Goal: Ask a question: Seek information or help from site administrators or community

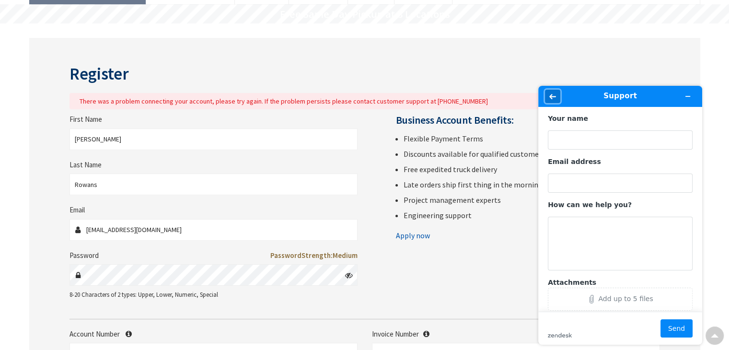
click at [552, 96] on icon "Back" at bounding box center [552, 96] width 7 height 5
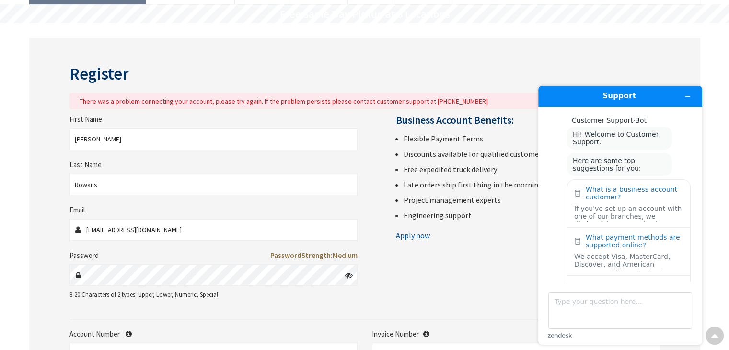
scroll to position [149, 0]
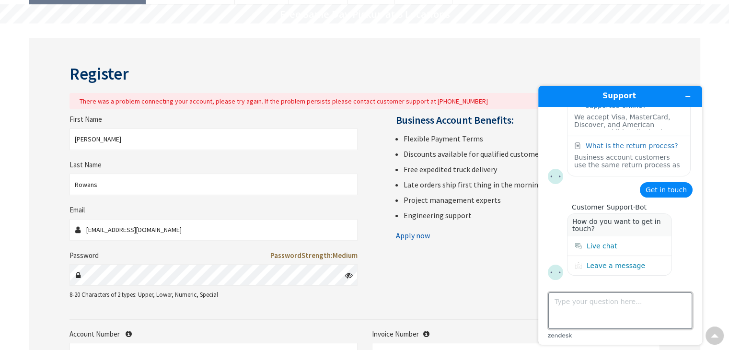
click at [599, 304] on textarea "Type your question here..." at bounding box center [620, 310] width 144 height 36
type textarea "I just submitted a credit application earlier. By any chance, is it possible fo…"
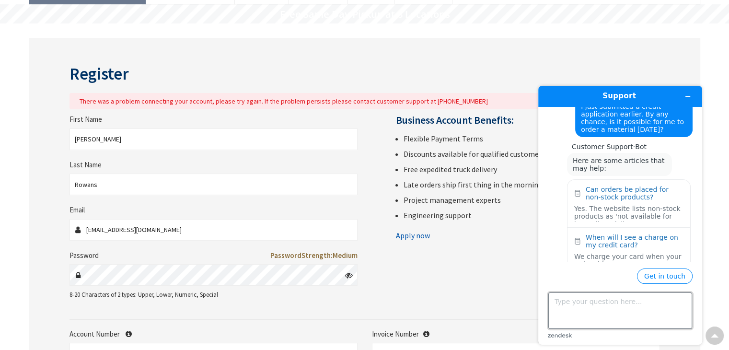
scroll to position [325, 0]
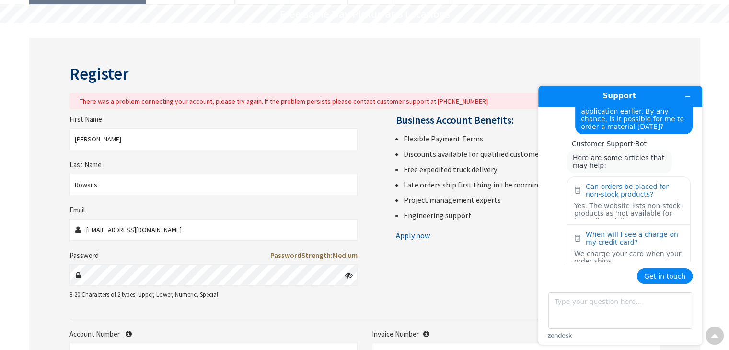
click at [656, 277] on button "Get in touch" at bounding box center [665, 275] width 56 height 15
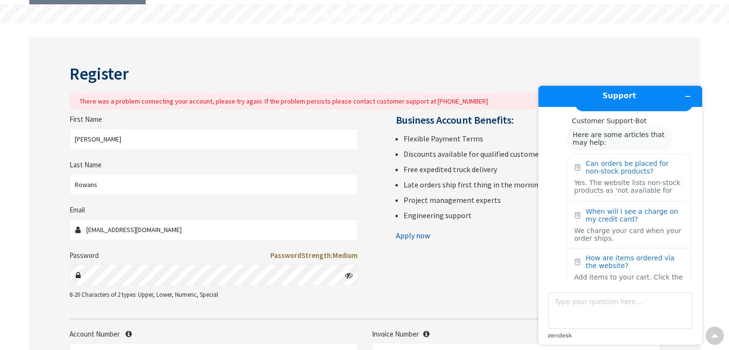
scroll to position [277, 0]
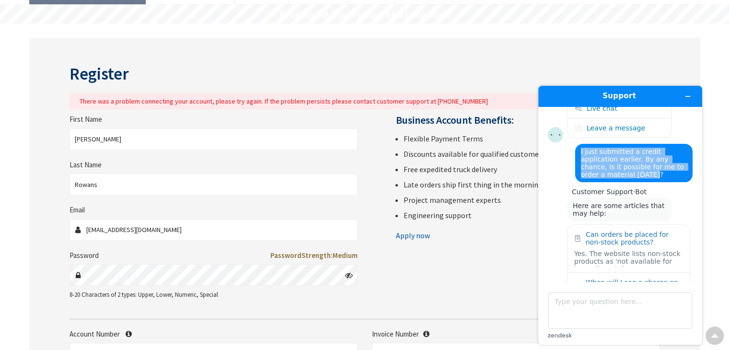
drag, startPoint x: 578, startPoint y: 160, endPoint x: 691, endPoint y: 178, distance: 114.5
click at [691, 178] on main "Customer Support · Bot Hi! Welcome to Customer Support. Here are some top sugge…" at bounding box center [621, 194] width 157 height 174
copy span "I just submitted a credit application earlier. By any chance, is it possible fo…"
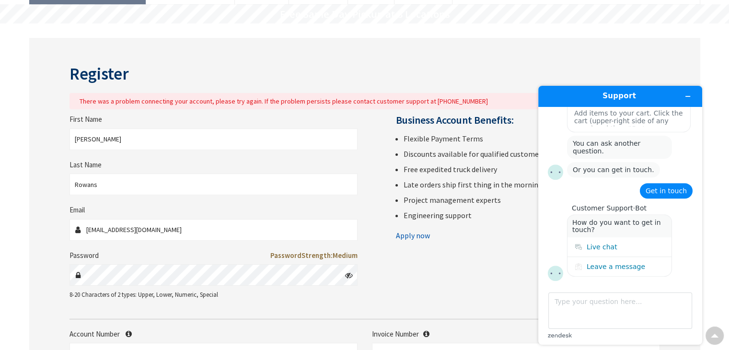
scroll to position [519, 0]
click at [601, 248] on div "Live chat" at bounding box center [602, 246] width 31 height 8
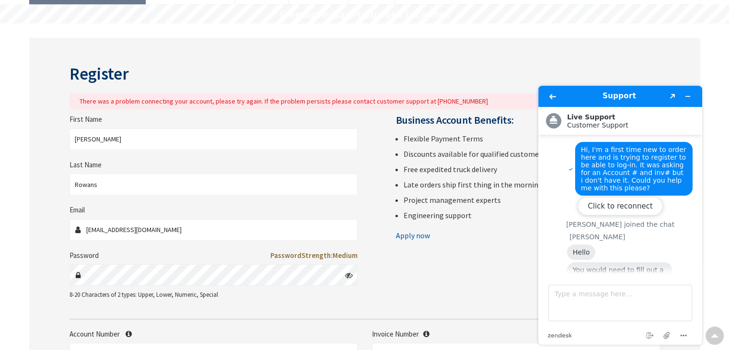
scroll to position [158, 0]
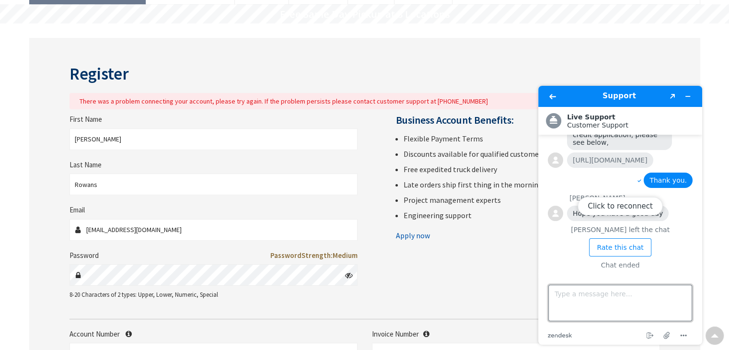
click at [575, 292] on textarea "Type a message here..." at bounding box center [620, 303] width 144 height 36
click at [631, 209] on button "Click to reconnect" at bounding box center [619, 206] width 85 height 18
click at [610, 307] on textarea "Type a message here..." at bounding box center [620, 303] width 144 height 36
paste textarea "I just submitted a credit application earlier. By any chance, is it possible fo…"
type textarea "I just submitted a credit application earlier. By any chance, is it possible fo…"
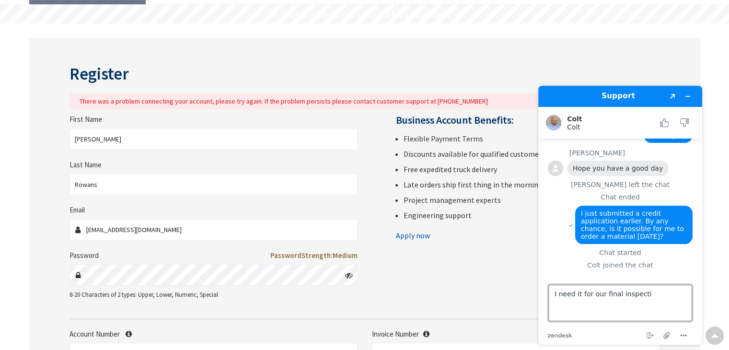
scroll to position [250, 0]
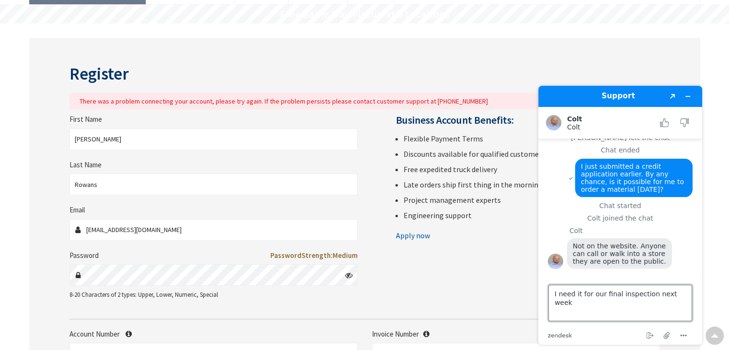
click at [555, 292] on textarea "I need it for our final inspection next week" at bounding box center [620, 303] width 144 height 36
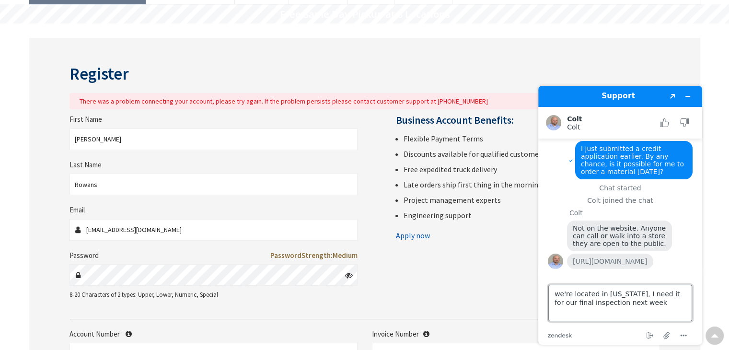
click at [635, 300] on textarea "we're located in Texas, I need it for our final inspection next week" at bounding box center [620, 303] width 144 height 36
type textarea "we're located in Texas, I need it for our final inspection next week thursday, …"
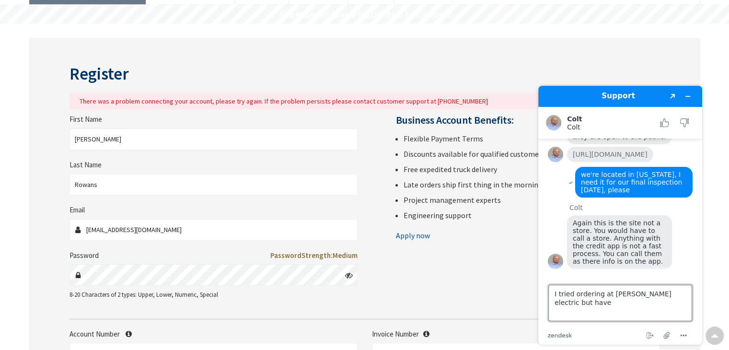
scroll to position [383, 0]
type textarea "I"
type textarea "ok, thanks for your help."
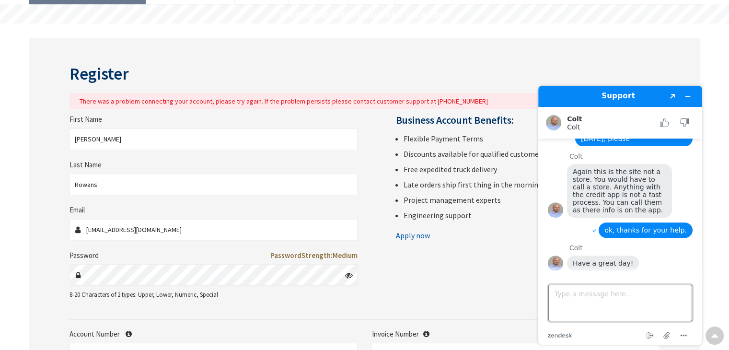
scroll to position [414, 0]
type textarea "You too!"
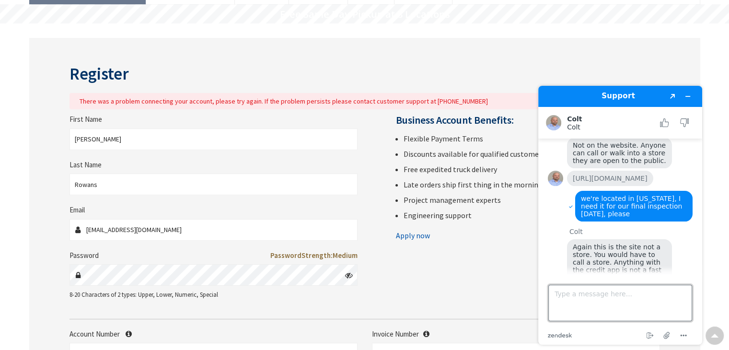
scroll to position [337, 0]
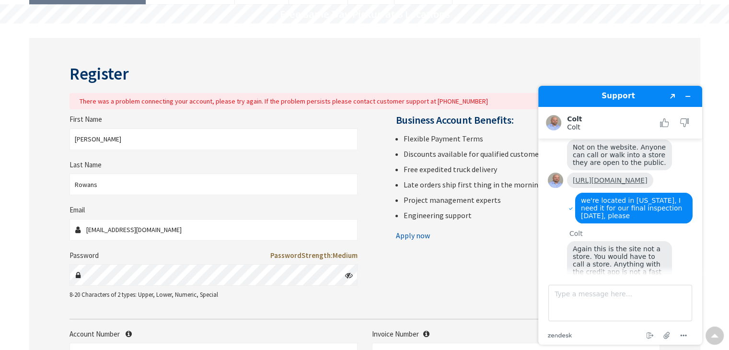
click at [597, 184] on link "https://www.hzelectric.com/w/locations" at bounding box center [610, 180] width 75 height 8
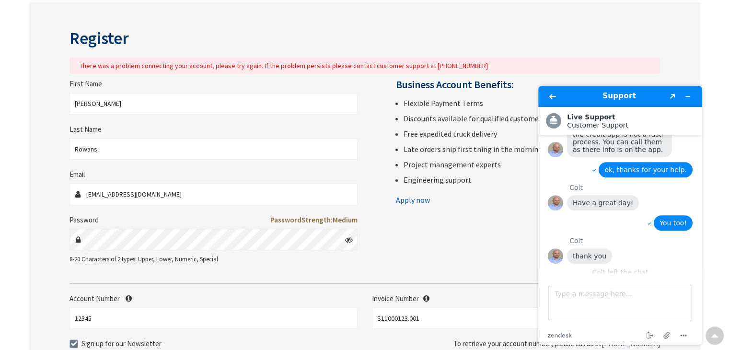
scroll to position [538, 0]
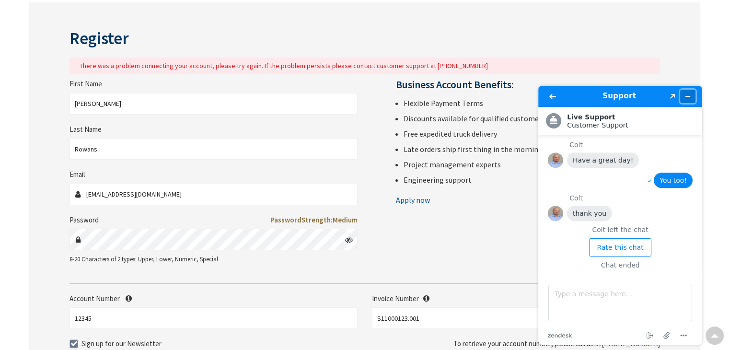
click at [686, 93] on icon "Minimize widget" at bounding box center [687, 96] width 7 height 7
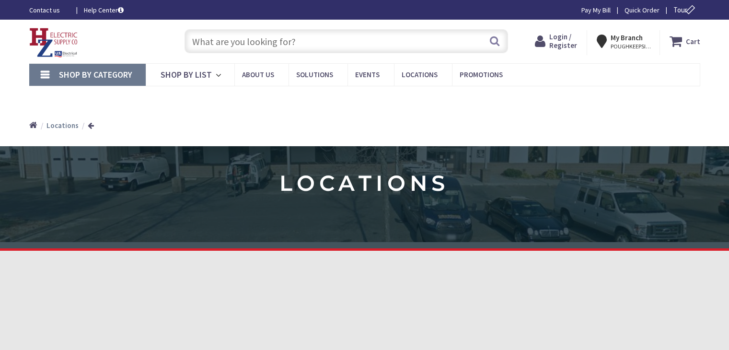
type input "Ridge Post, [GEOGRAPHIC_DATA], [GEOGRAPHIC_DATA]"
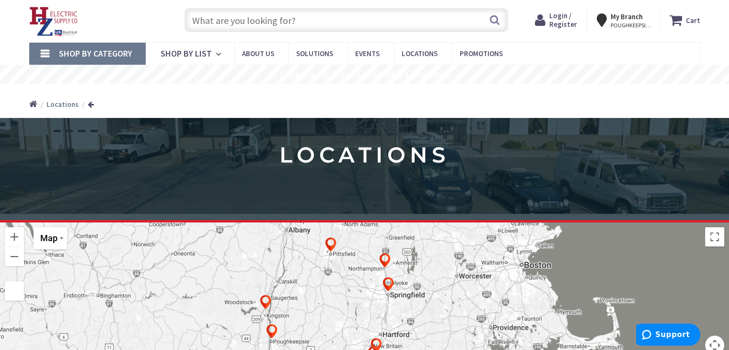
scroll to position [22, 0]
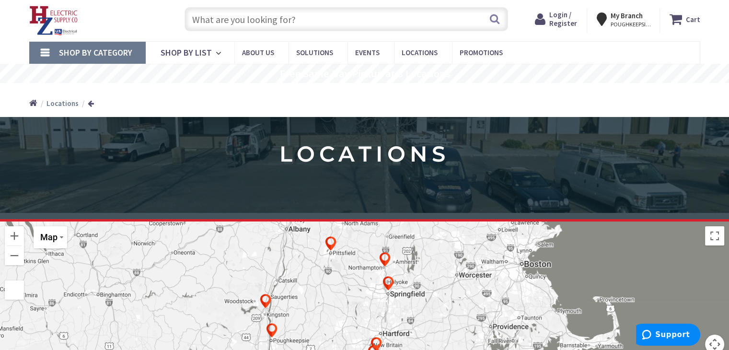
click at [333, 24] on input "text" at bounding box center [345, 19] width 323 height 24
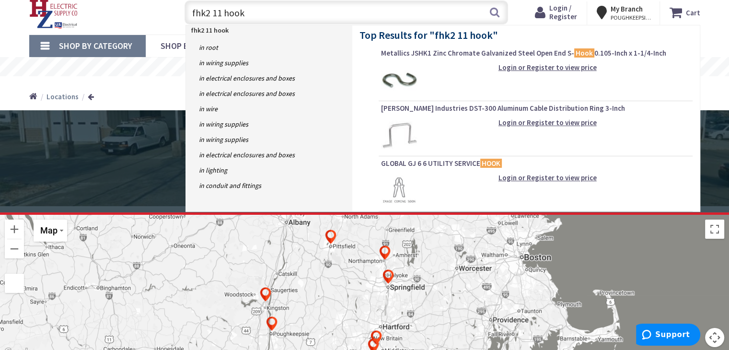
scroll to position [0, 0]
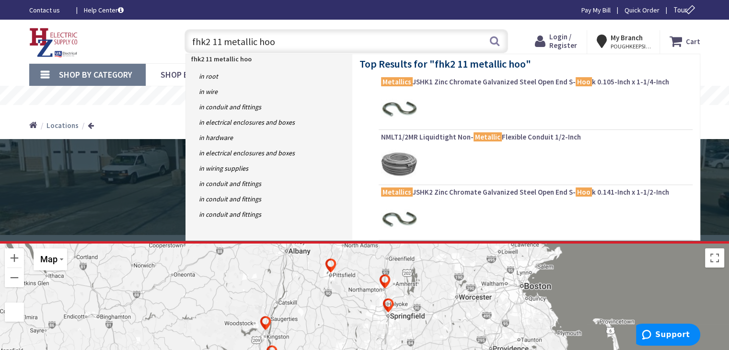
type input "fhk2 11 metallic hook"
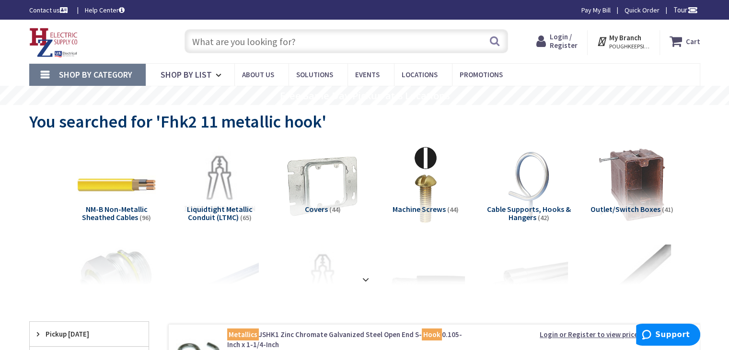
click at [317, 43] on input "text" at bounding box center [345, 41] width 323 height 24
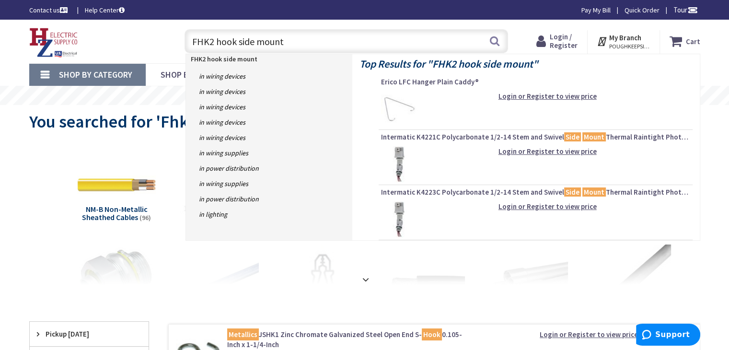
type input "FHK2 hook side mount"
click at [397, 106] on img at bounding box center [399, 109] width 36 height 36
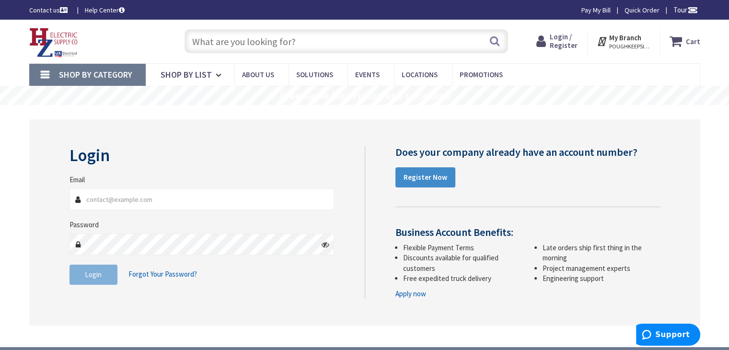
click at [293, 45] on input "text" at bounding box center [345, 41] width 323 height 24
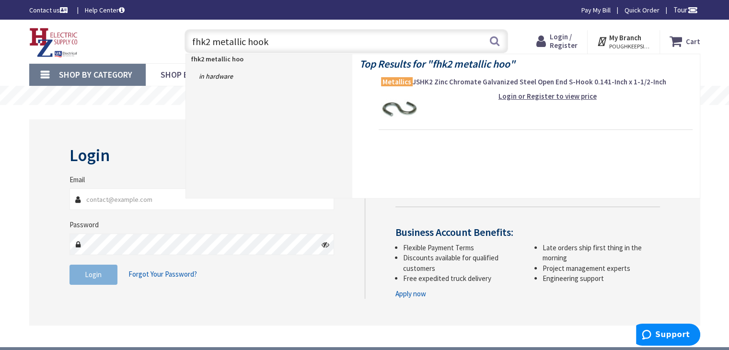
type input "fhk2 metallic hooks"
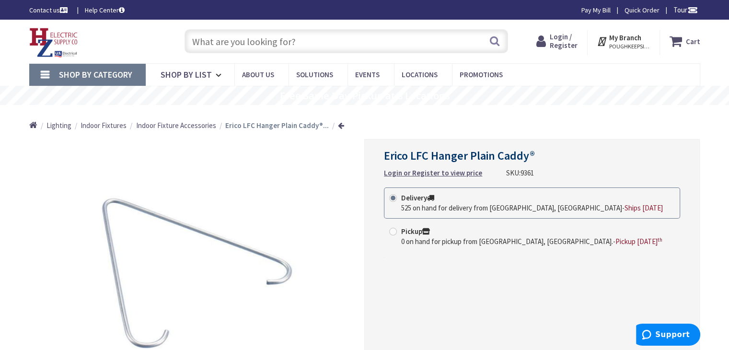
click at [437, 171] on strong "Login or Register to view price" at bounding box center [433, 172] width 98 height 9
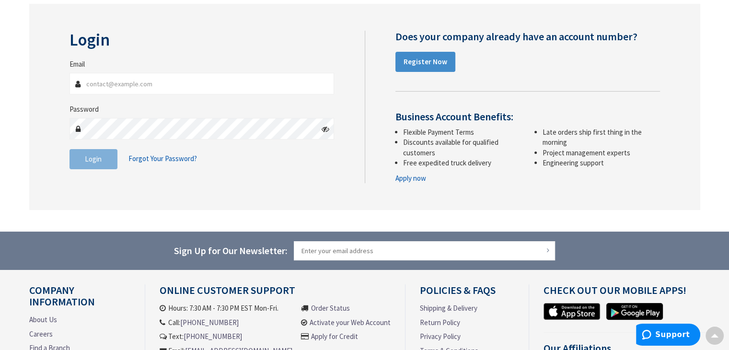
scroll to position [116, 0]
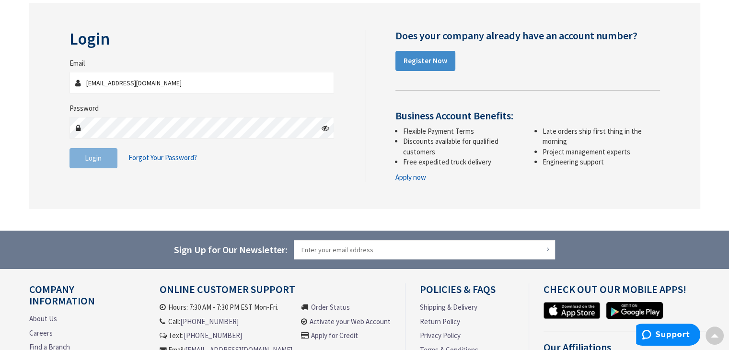
type input "[EMAIL_ADDRESS][DOMAIN_NAME]"
click at [327, 127] on icon at bounding box center [326, 128] width 8 height 8
click at [98, 160] on span "Login" at bounding box center [93, 157] width 17 height 9
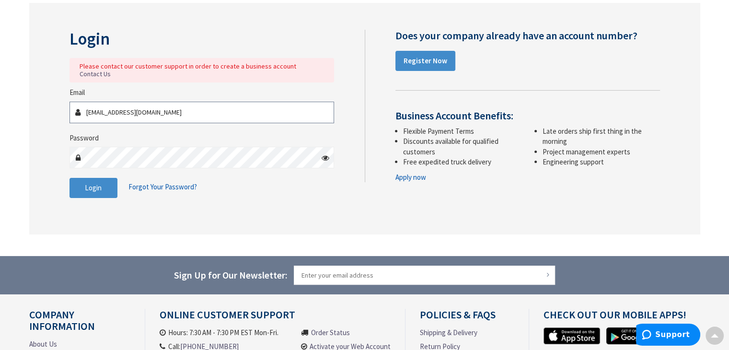
scroll to position [95, 0]
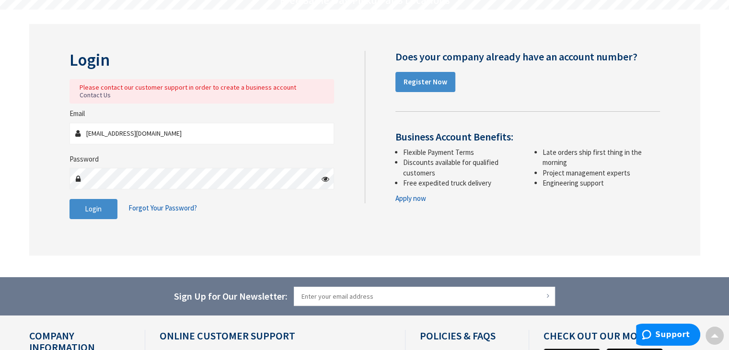
click at [111, 91] on link "Contact Us" at bounding box center [95, 95] width 31 height 8
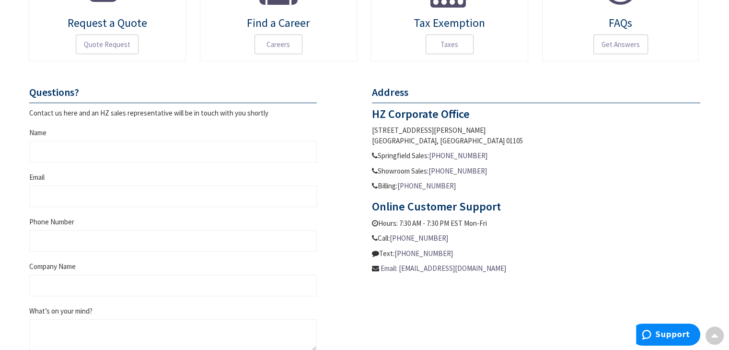
scroll to position [329, 0]
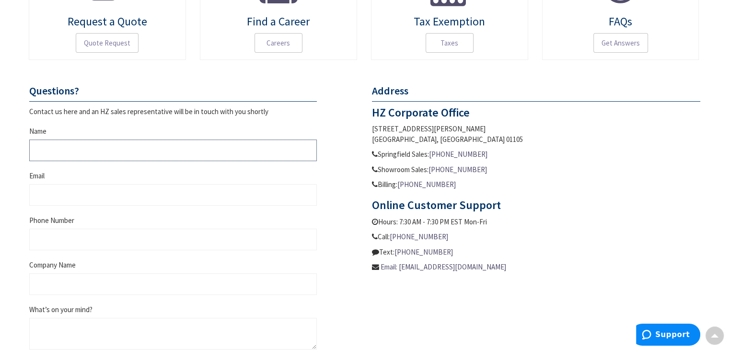
click at [153, 144] on input "Name" at bounding box center [173, 150] width 288 height 22
type input "Lesly Rowans"
click at [85, 196] on input "Email" at bounding box center [173, 195] width 288 height 22
type input "leslydi@topflightelectricllc.com"
click at [100, 246] on input "Phone Number" at bounding box center [173, 240] width 288 height 22
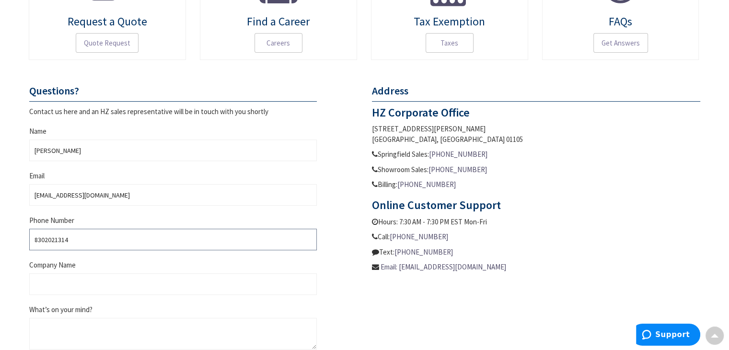
scroll to position [371, 0]
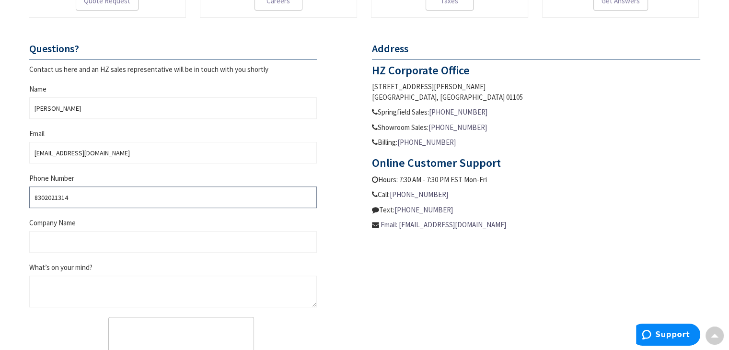
type input "8302021314"
click at [86, 242] on input "Company Name" at bounding box center [173, 242] width 288 height 22
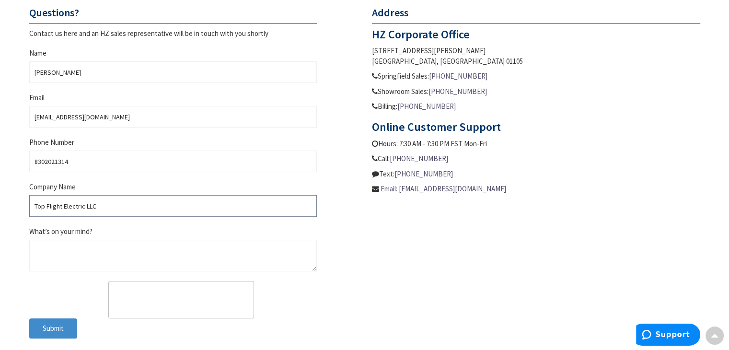
scroll to position [409, 0]
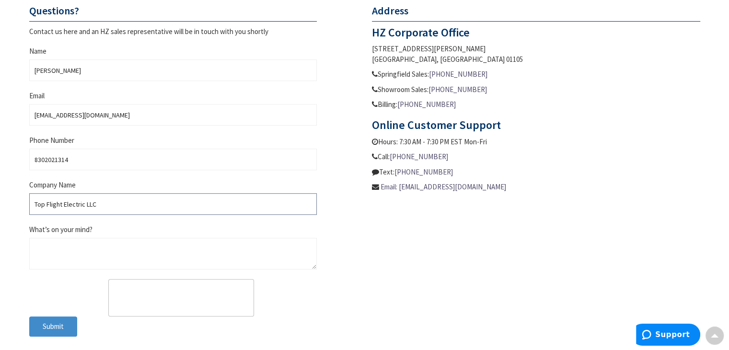
type input "Top Flight Electric LLC"
click at [77, 248] on textarea "What’s on your mind?" at bounding box center [173, 254] width 288 height 32
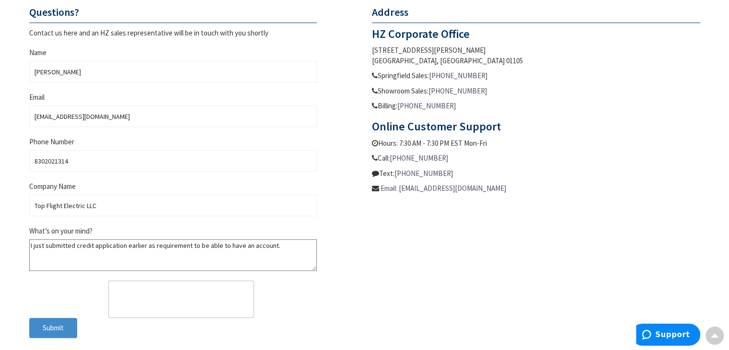
click at [75, 243] on textarea "I just submitted credit application earlier as requirement to be able to have a…" at bounding box center [173, 255] width 288 height 32
click at [282, 246] on textarea "I just submitted a credit application earlier as requirement to be able to have…" at bounding box center [173, 255] width 288 height 32
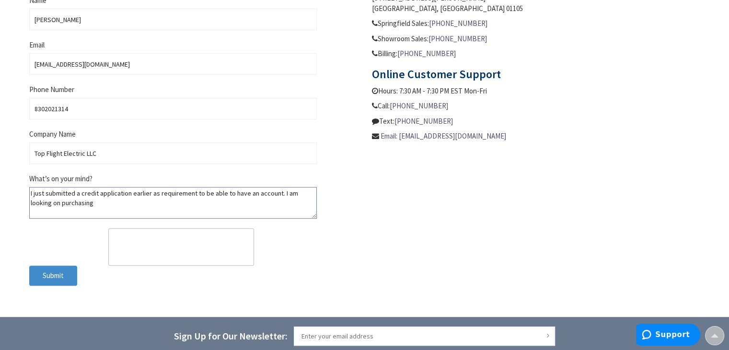
scroll to position [472, 0]
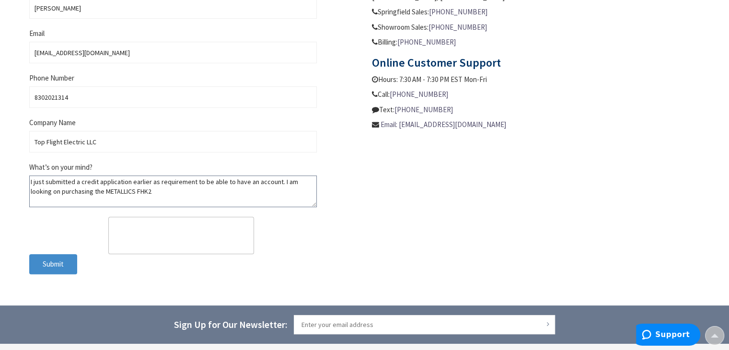
click at [148, 190] on textarea "I just submitted a credit application earlier as requirement to be able to have…" at bounding box center [173, 191] width 288 height 32
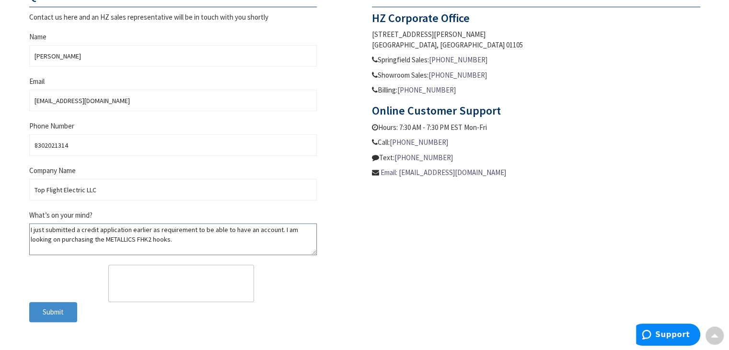
scroll to position [516, 0]
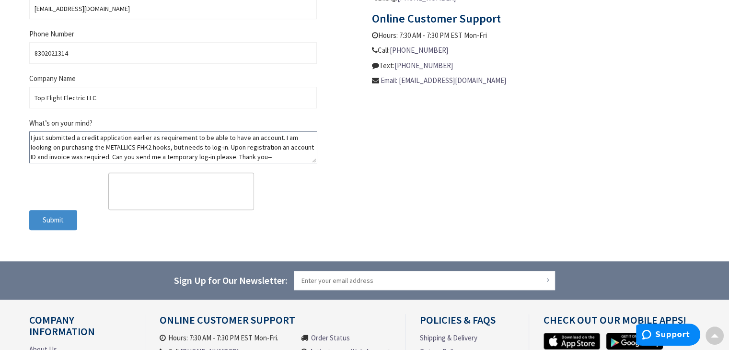
type textarea "I just submitted a credit application earlier as requirement to be able to have…"
click at [51, 211] on button "Submit" at bounding box center [53, 220] width 48 height 20
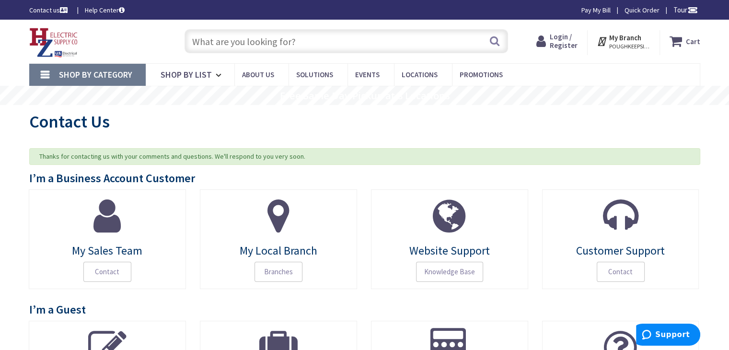
click at [352, 39] on input "text" at bounding box center [345, 41] width 323 height 24
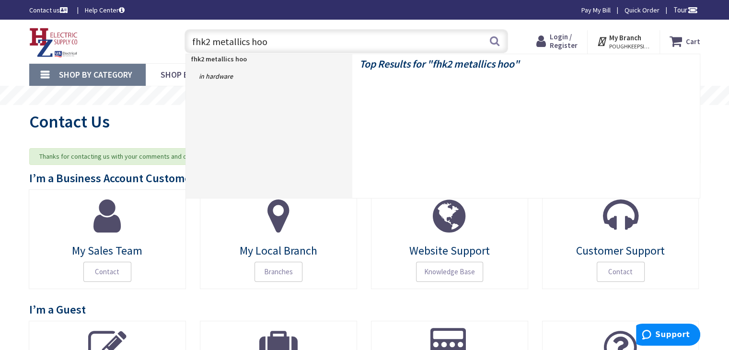
type input "fhk2 metallics hook"
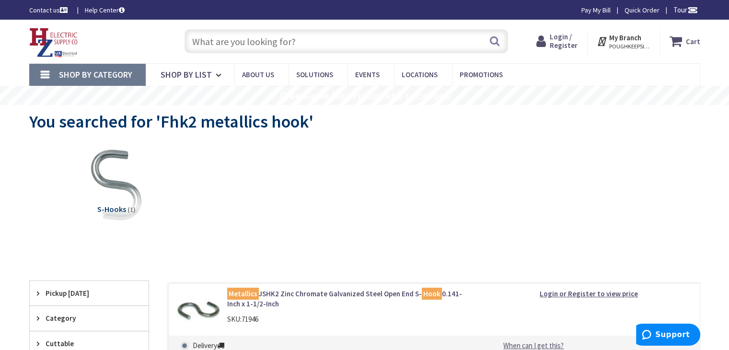
click at [330, 38] on input "text" at bounding box center [345, 41] width 323 height 24
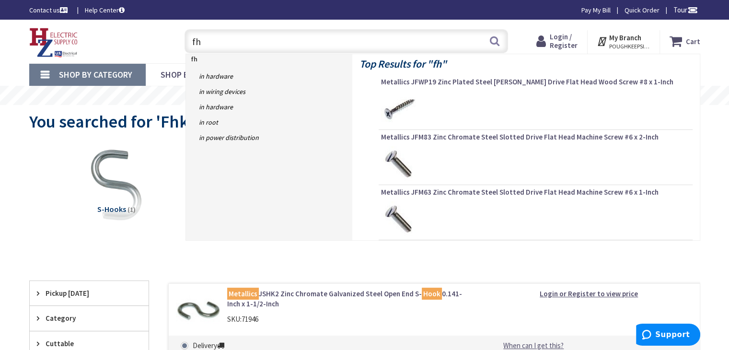
type input "f"
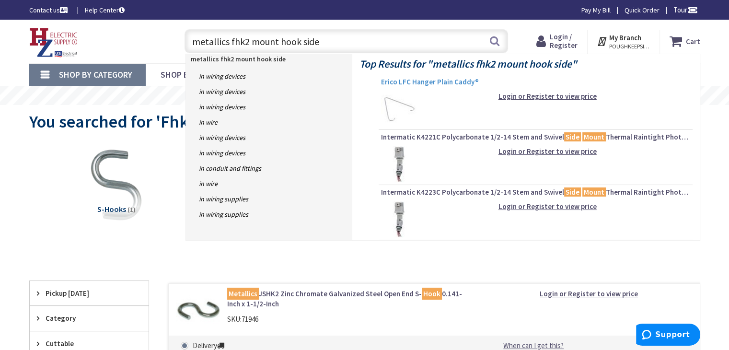
type input "metallics fhk2 mount hook side"
click at [403, 83] on span "Erico LFC Hanger Plain Caddy®" at bounding box center [535, 82] width 309 height 10
